Goal: Navigation & Orientation: Find specific page/section

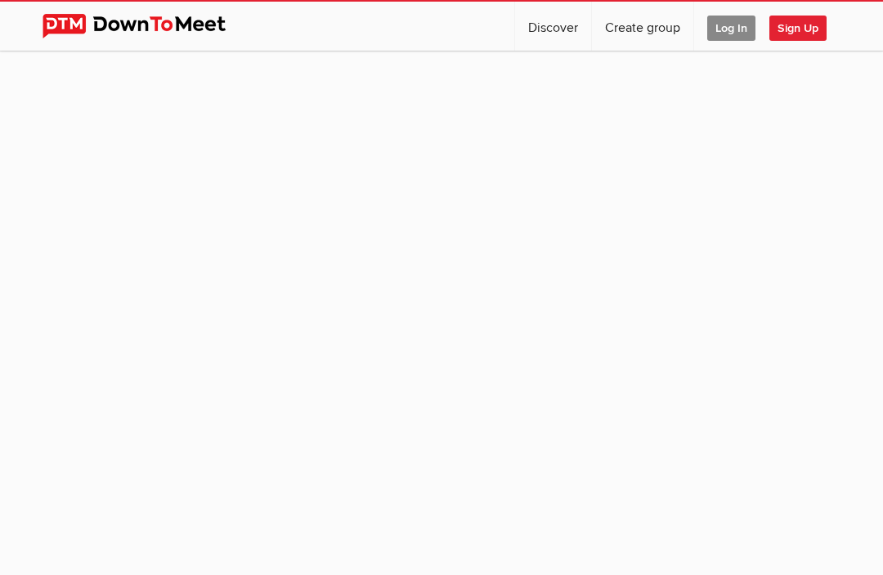
scroll to position [1, 0]
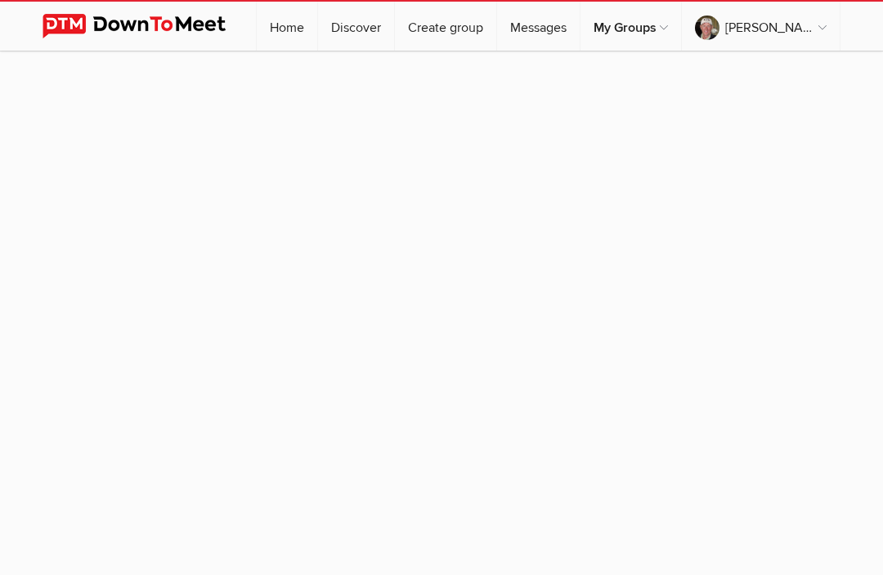
click at [78, 23] on img at bounding box center [147, 26] width 208 height 25
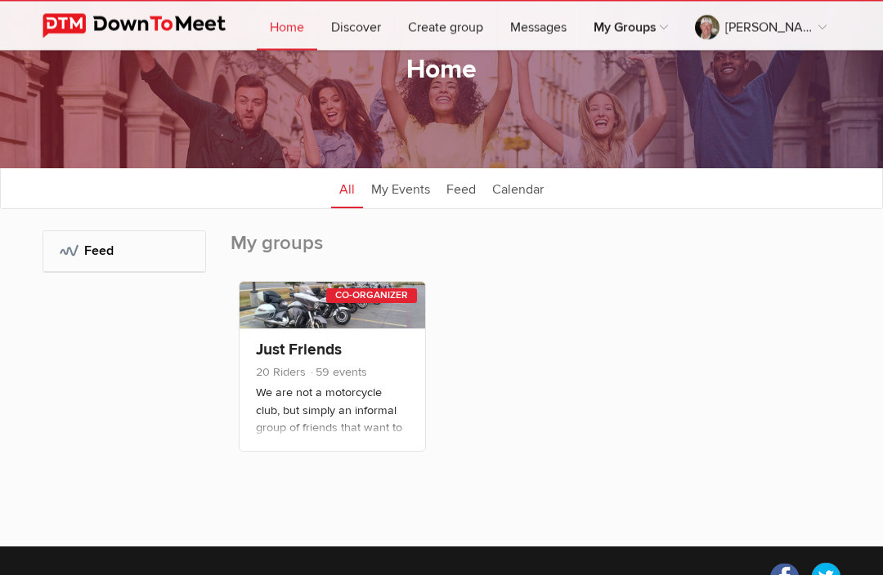
scroll to position [78, 0]
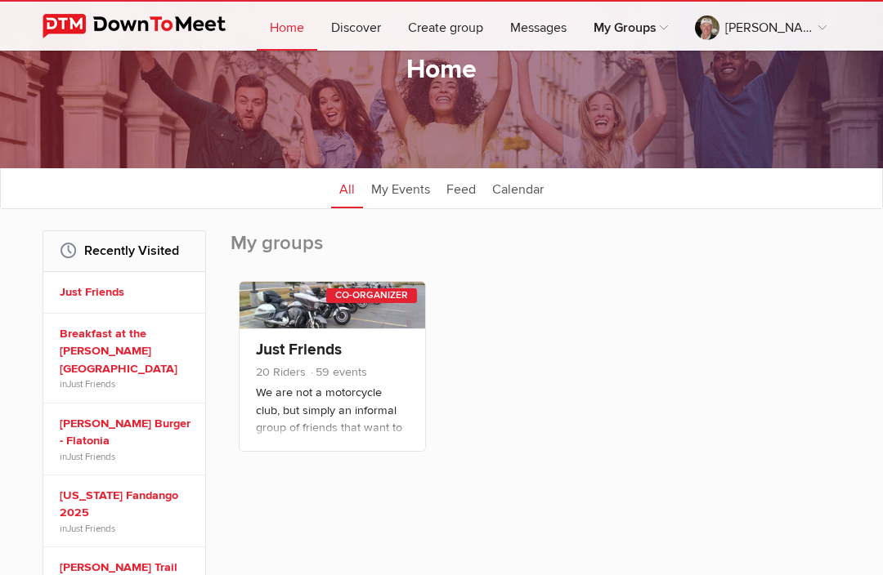
click at [324, 289] on link at bounding box center [332, 305] width 186 height 47
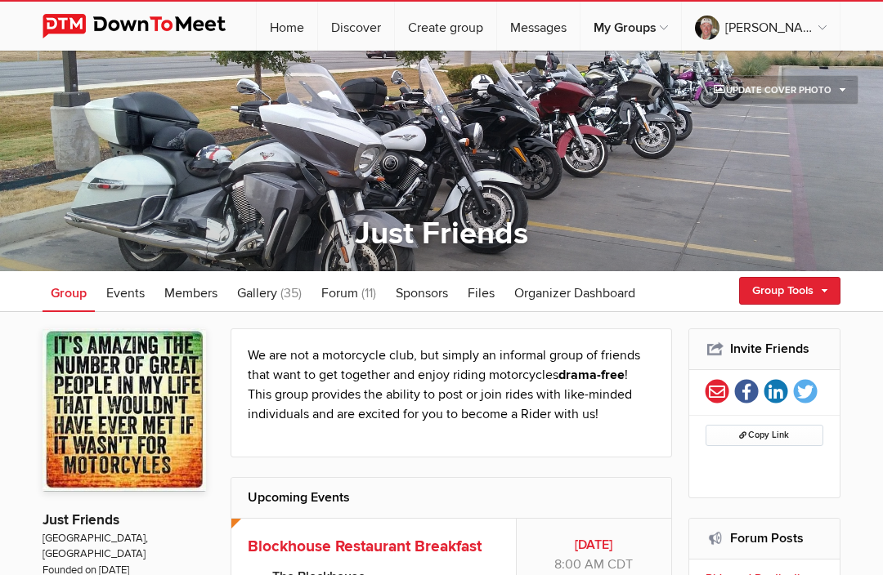
click at [128, 294] on span "Events" at bounding box center [125, 293] width 38 height 16
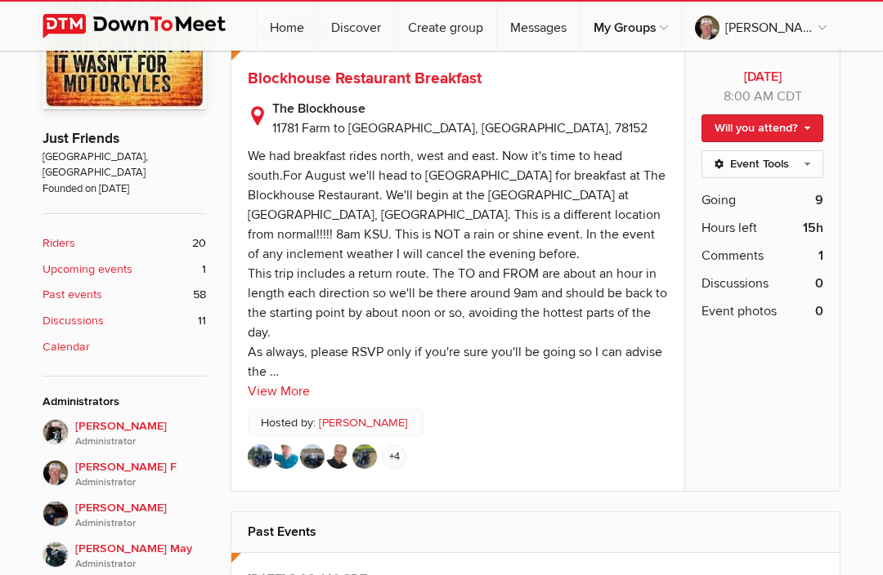
scroll to position [383, 0]
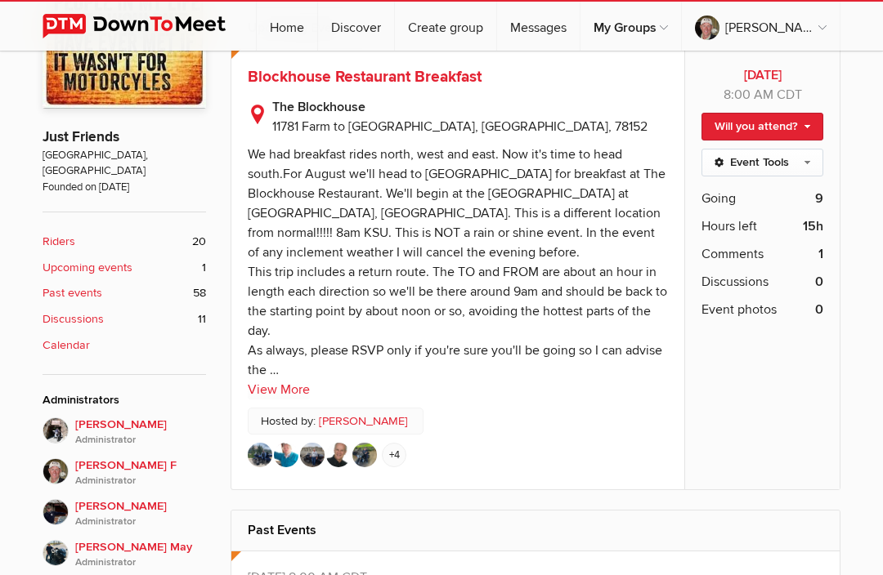
click at [724, 203] on span "Going" at bounding box center [718, 199] width 34 height 20
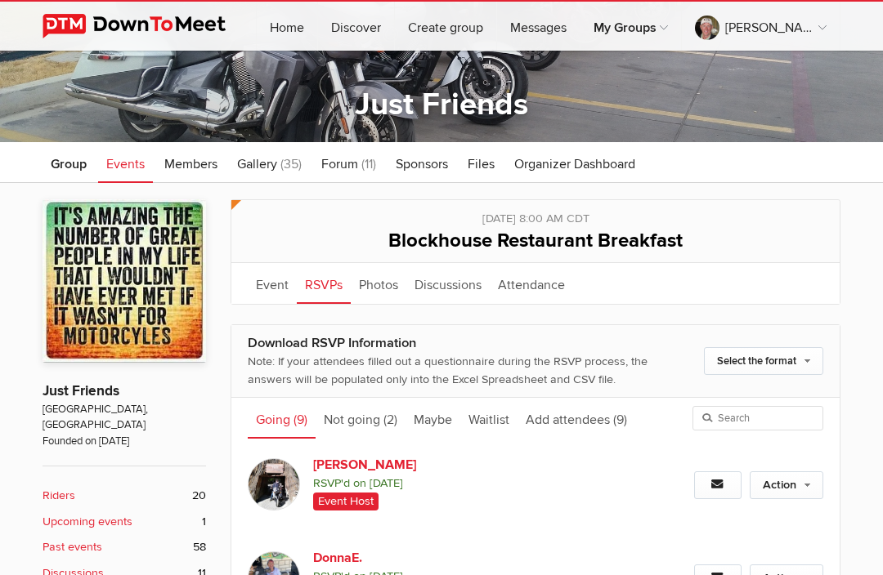
scroll to position [128, 0]
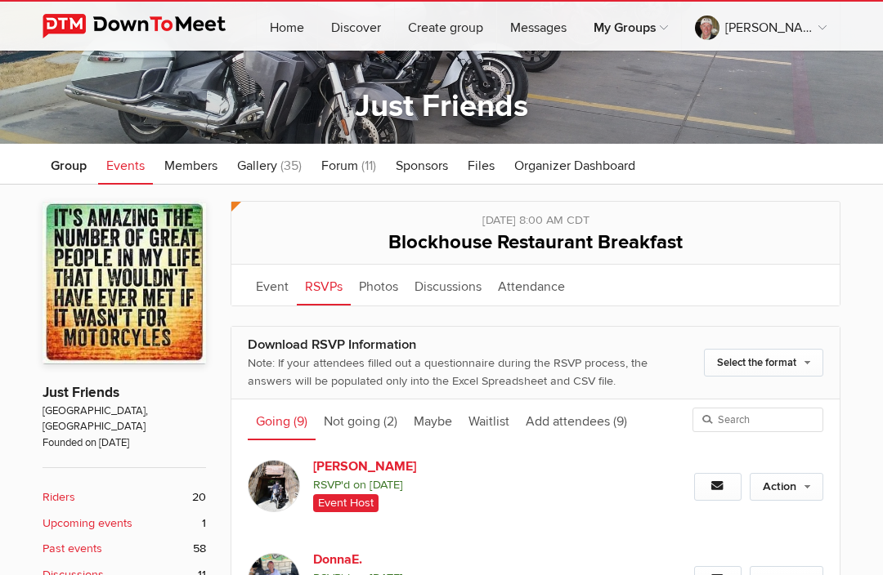
click at [275, 163] on span "Gallery" at bounding box center [257, 166] width 40 height 16
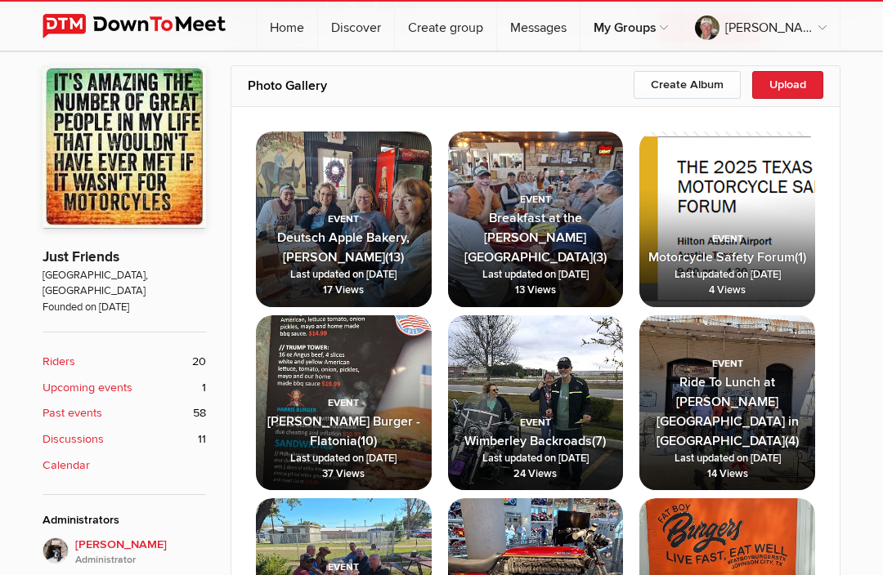
scroll to position [262, 0]
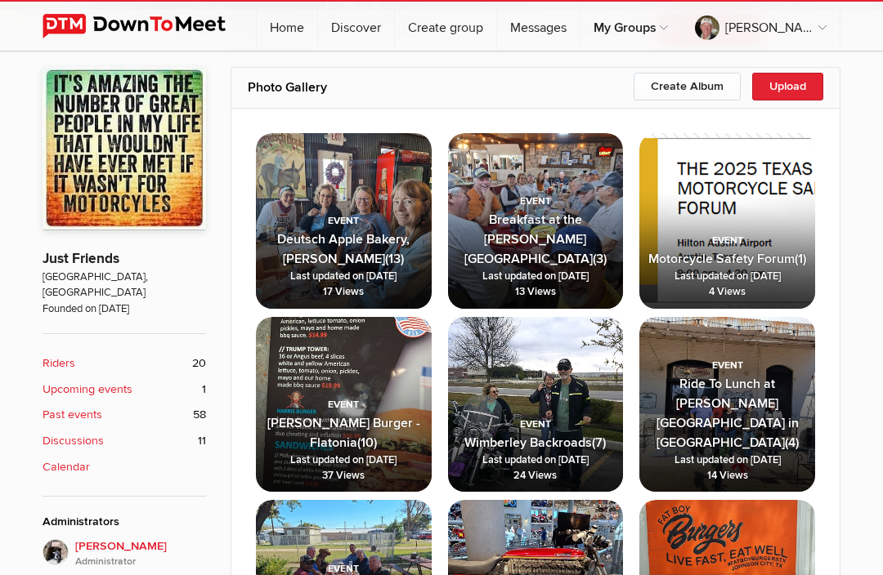
click at [537, 212] on span "Breakfast at the [PERSON_NAME] Cafe (3) Last updated on [DATE] 13 Views" at bounding box center [536, 229] width 176 height 159
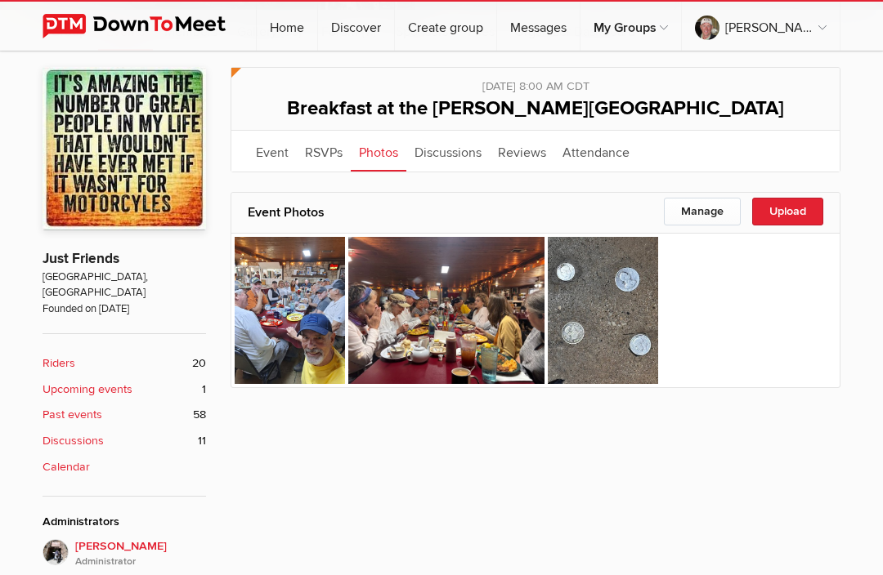
click at [454, 320] on img at bounding box center [446, 310] width 196 height 147
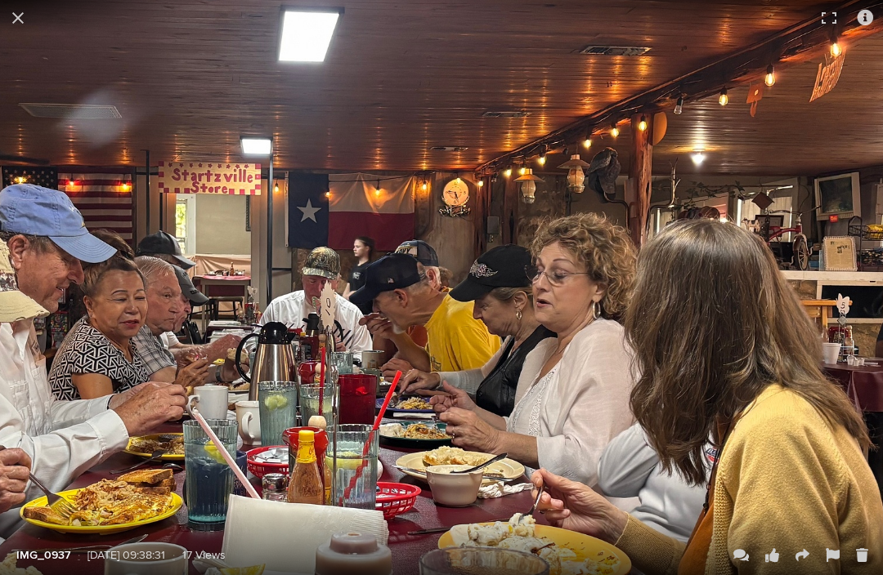
click at [23, 17] on button at bounding box center [18, 18] width 36 height 36
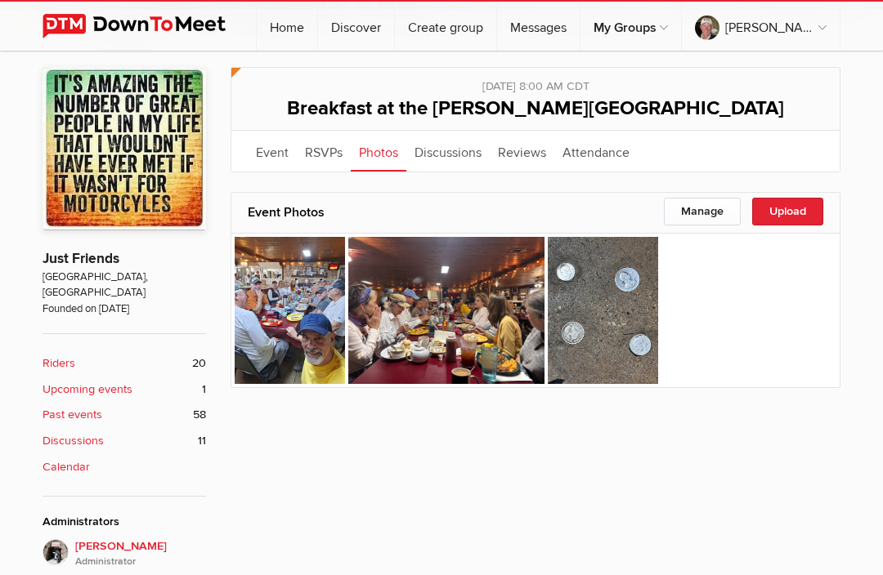
click at [275, 156] on link "Event" at bounding box center [272, 151] width 49 height 41
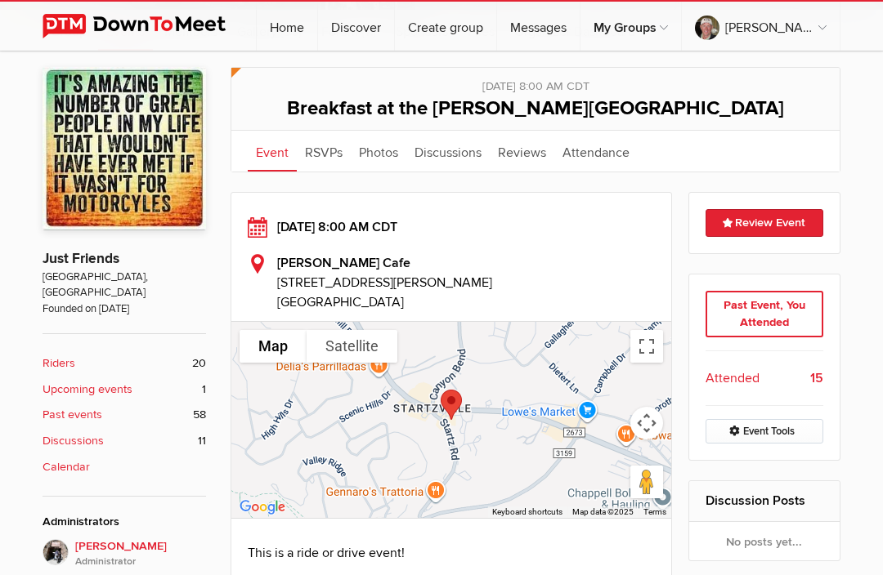
click at [317, 32] on link "Home" at bounding box center [287, 26] width 60 height 49
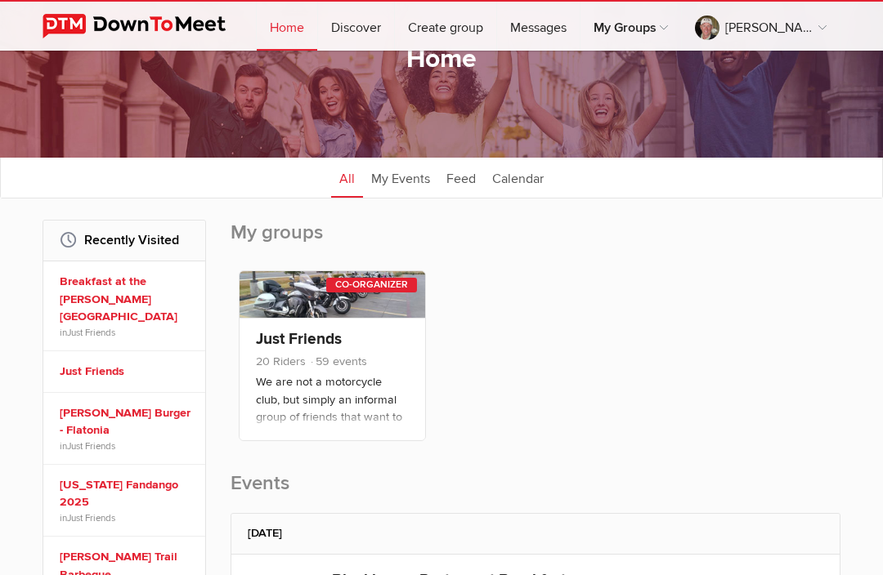
scroll to position [92, 0]
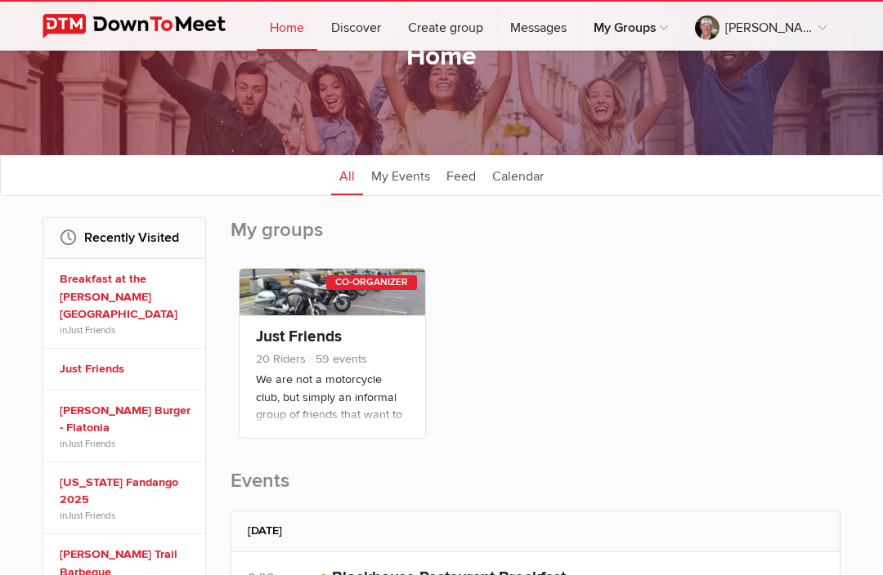
click at [320, 307] on link at bounding box center [332, 292] width 186 height 47
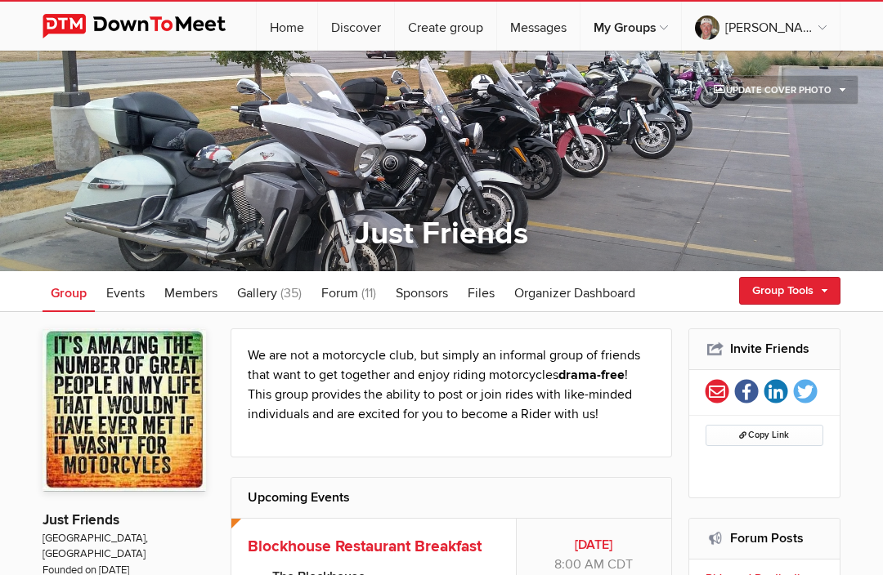
click at [131, 298] on span "Events" at bounding box center [125, 293] width 38 height 16
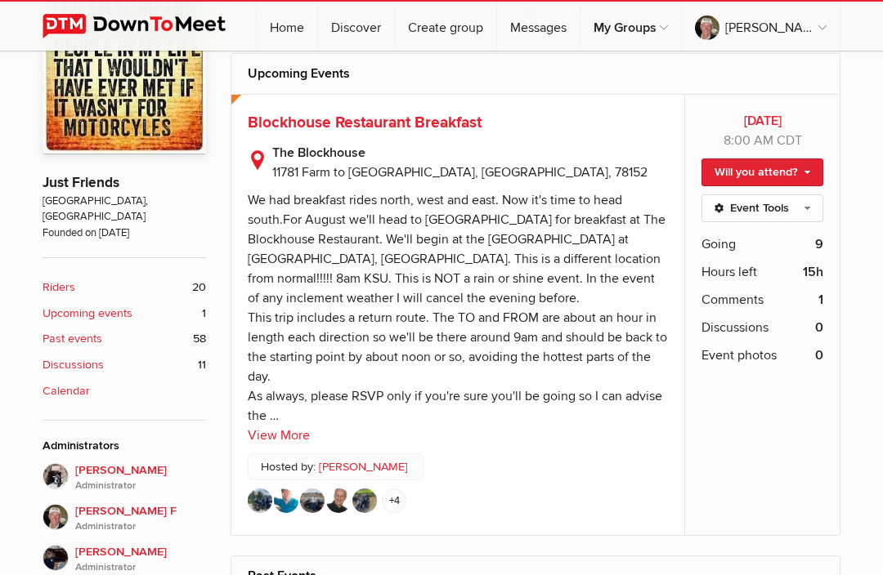
scroll to position [336, 0]
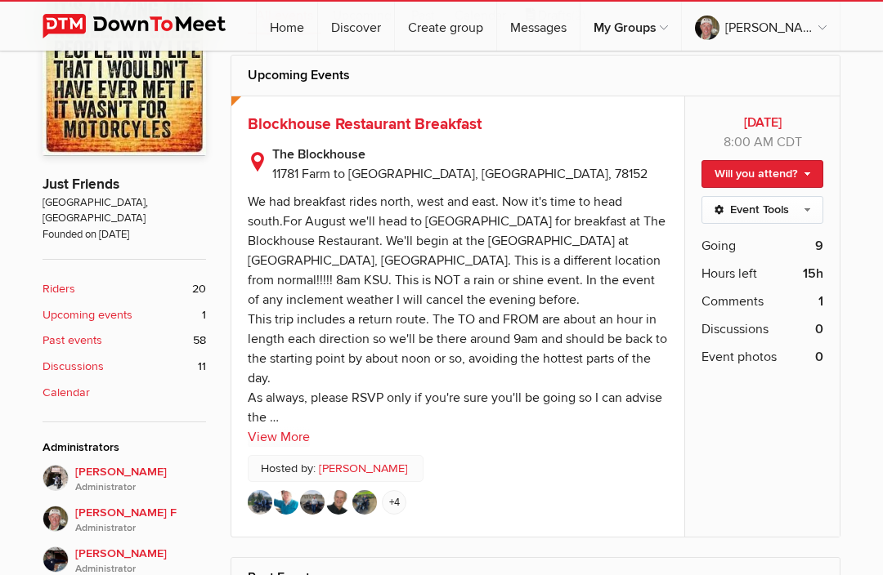
click at [734, 248] on span "Going" at bounding box center [718, 246] width 34 height 20
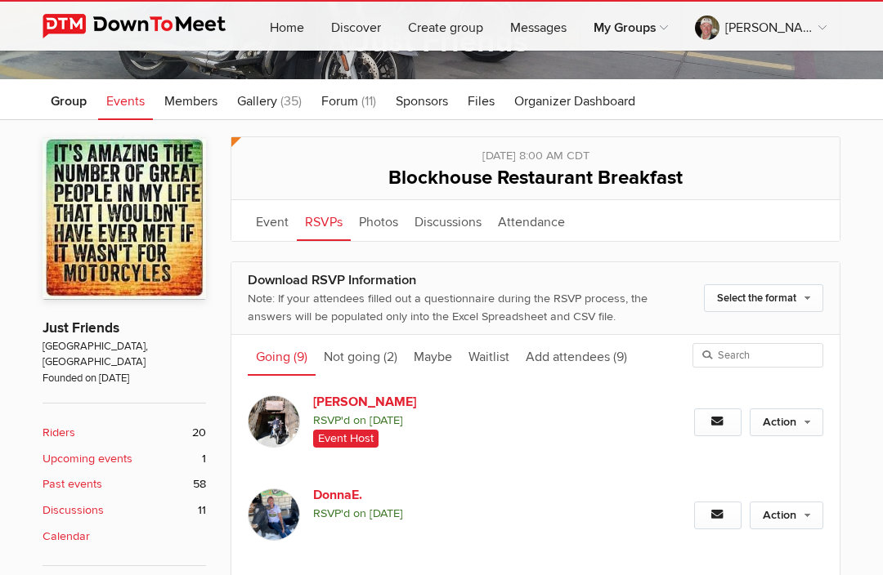
scroll to position [189, 0]
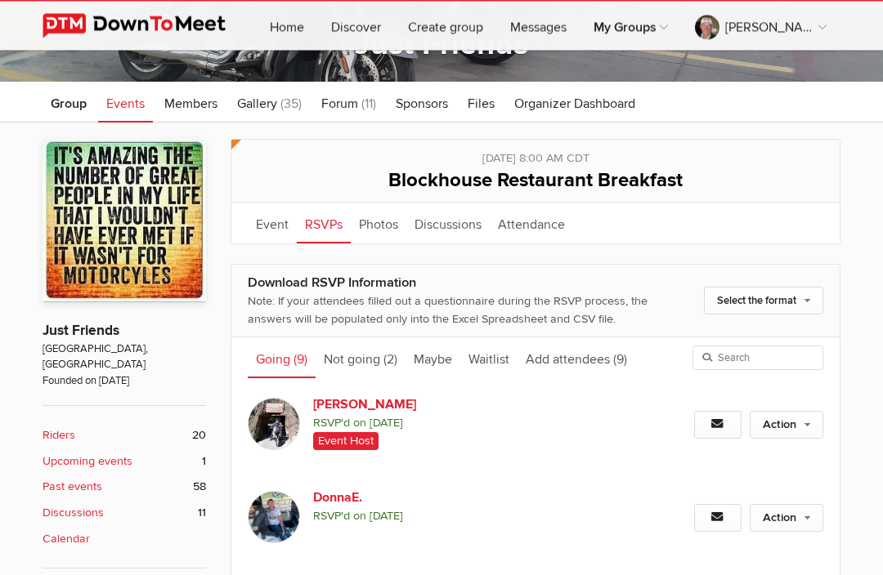
click at [137, 113] on link "Events" at bounding box center [125, 103] width 55 height 41
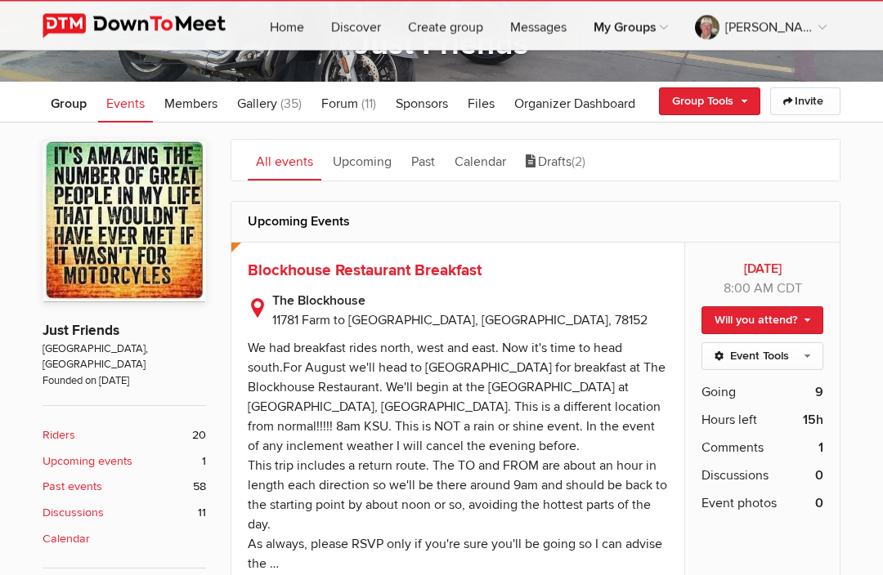
scroll to position [190, 0]
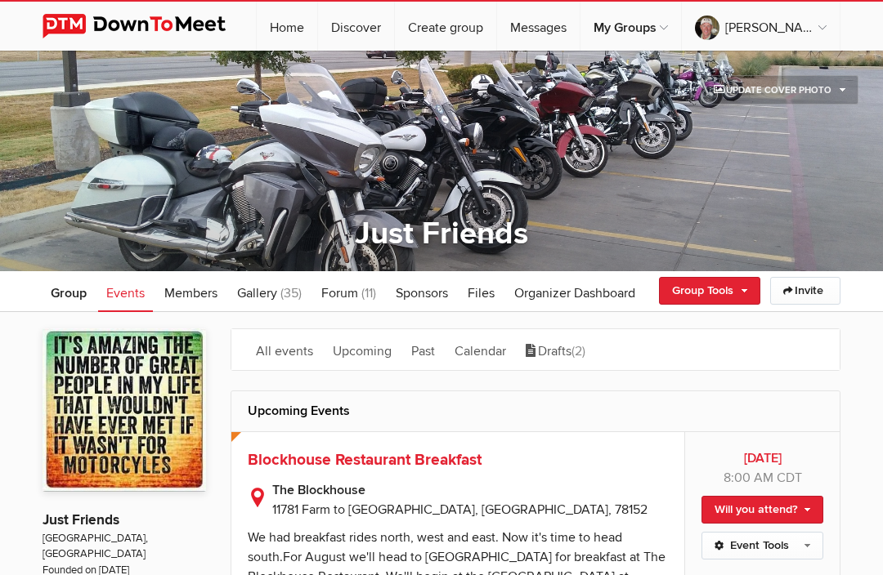
scroll to position [13, 0]
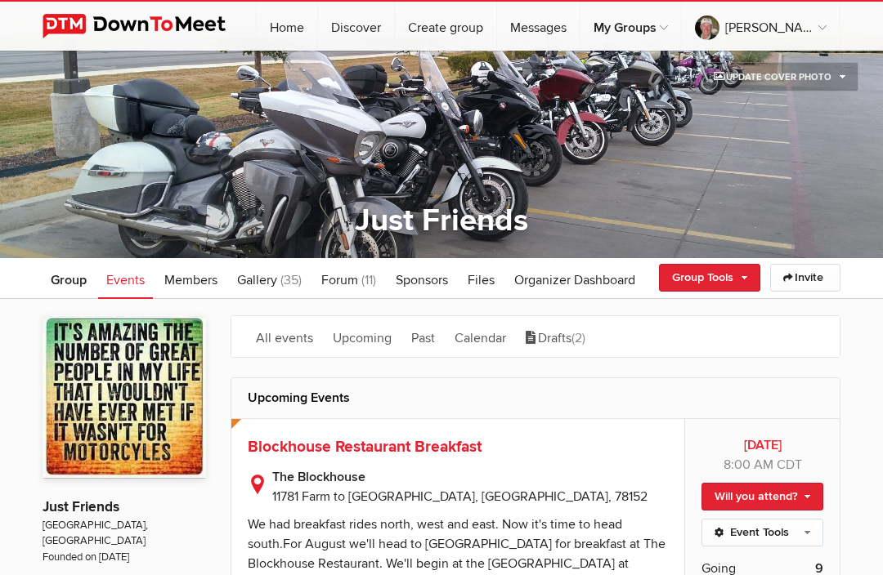
click at [667, 199] on span "Hide group name from cover photo It’s best for the group name to be displayed o…" at bounding box center [729, 198] width 182 height 14
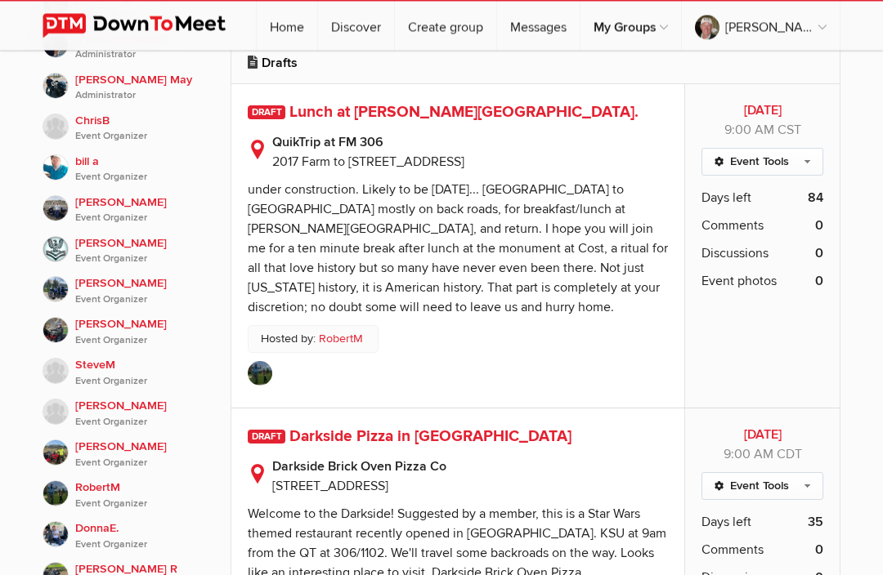
scroll to position [862, 0]
